Goal: Register for event/course

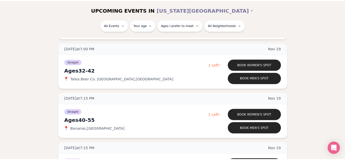
scroll to position [1879, 0]
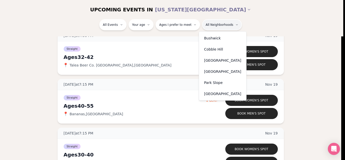
click at [207, 84] on div "Park Slope" at bounding box center [222, 82] width 45 height 11
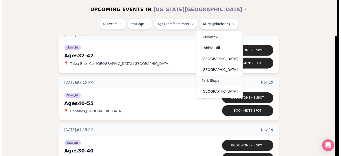
scroll to position [95, 0]
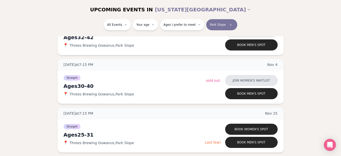
click at [296, 60] on div "Tuesday at 7:15 PM Oct 21 Ages 32-42 Straight 📍 Threes Brewing Gowanus , Park S…" at bounding box center [170, 81] width 325 height 142
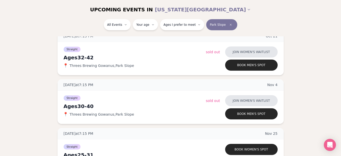
scroll to position [65, 0]
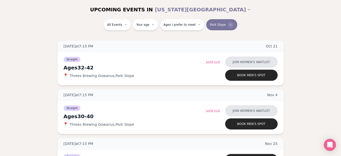
click at [229, 24] on icon "Clear borough filter" at bounding box center [230, 24] width 3 height 3
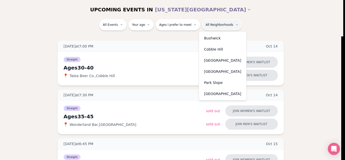
click at [218, 48] on div "Cobble Hill" at bounding box center [222, 49] width 45 height 11
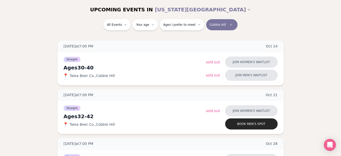
click at [249, 35] on div "All Events Your age Ages I prefer to meet Cobble Hill" at bounding box center [170, 27] width 341 height 17
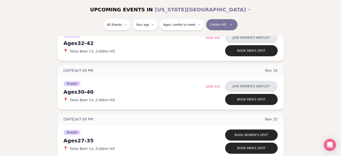
scroll to position [237, 0]
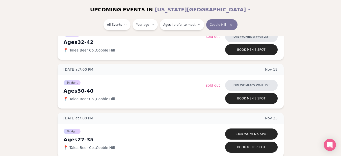
drag, startPoint x: 252, startPoint y: 132, endPoint x: 304, endPoint y: 72, distance: 79.5
click at [304, 72] on div "Tuesday at 7:00 PM Oct 14 Ages 30-40 Straight 📍 Talea Beer Co. , Cobble Hill Jo…" at bounding box center [170, 13] width 325 height 288
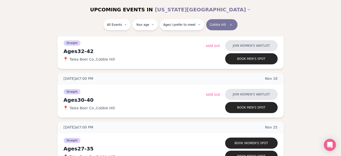
scroll to position [226, 0]
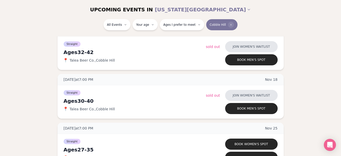
click at [230, 25] on icon "Clear borough filter" at bounding box center [231, 24] width 3 height 3
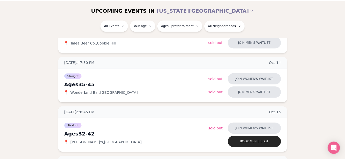
scroll to position [226, 0]
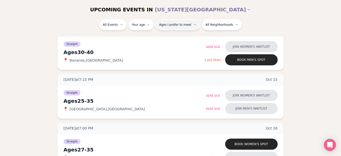
click at [171, 29] on button "Ages I prefer to meet" at bounding box center [178, 24] width 44 height 11
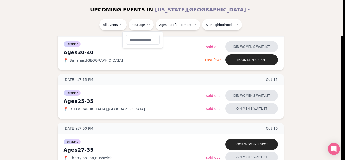
type input "**"
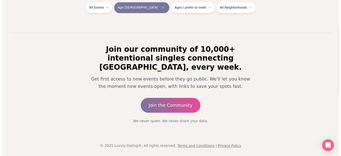
scroll to position [95, 0]
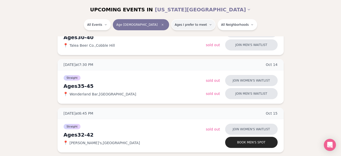
click at [175, 26] on span "Ages I prefer to meet" at bounding box center [191, 25] width 32 height 4
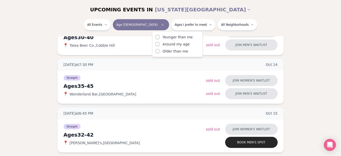
click at [158, 45] on button "Around my age" at bounding box center [158, 44] width 4 height 4
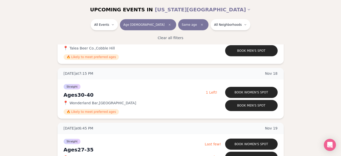
scroll to position [1570, 0]
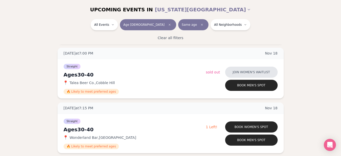
drag, startPoint x: 343, startPoint y: 109, endPoint x: 334, endPoint y: 129, distance: 22.5
drag, startPoint x: 334, startPoint y: 129, endPoint x: 326, endPoint y: 134, distance: 9.2
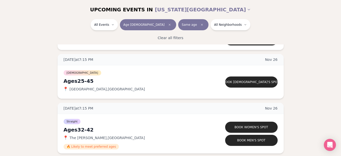
scroll to position [2104, 0]
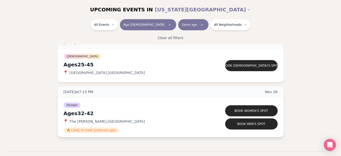
click at [71, 122] on span "The Richardson , Williamsburg" at bounding box center [107, 121] width 75 height 5
drag, startPoint x: 70, startPoint y: 122, endPoint x: 112, endPoint y: 121, distance: 42.4
click at [115, 122] on span "The Richardson , Williamsburg" at bounding box center [107, 121] width 75 height 5
drag, startPoint x: 112, startPoint y: 121, endPoint x: 69, endPoint y: 120, distance: 42.9
click at [69, 120] on div "📍 The Richardson , Williamsburg" at bounding box center [135, 121] width 142 height 5
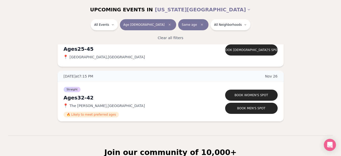
scroll to position [2115, 0]
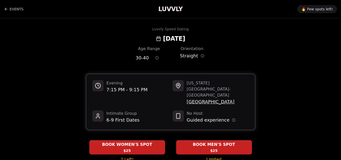
click at [196, 98] on span "Lavender Lake" at bounding box center [218, 101] width 62 height 7
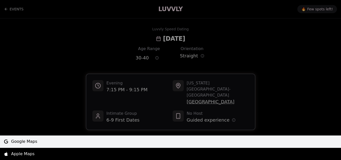
click at [124, 146] on link "Google Maps" at bounding box center [170, 141] width 341 height 12
